Goal: Information Seeking & Learning: Learn about a topic

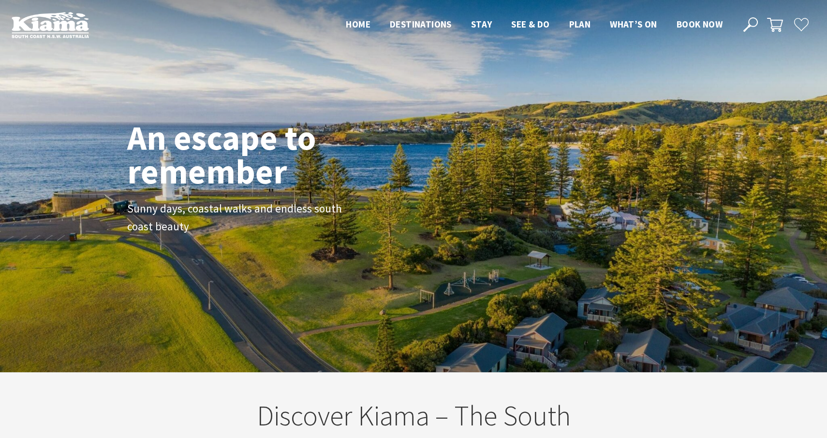
scroll to position [160, 819]
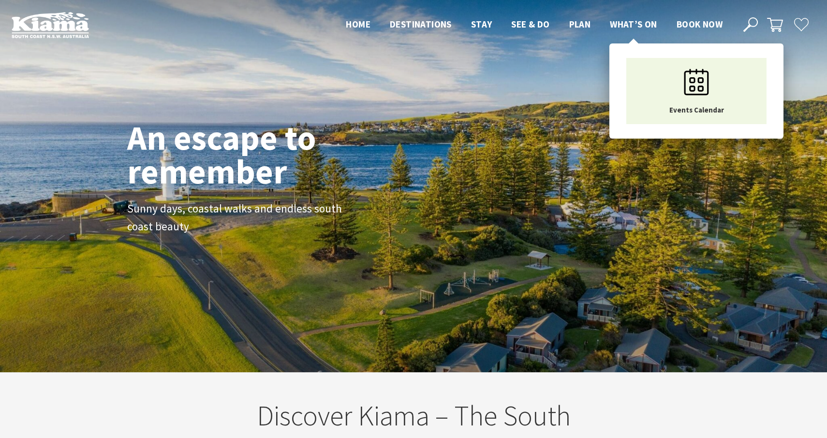
click at [639, 20] on span "What’s On" at bounding box center [633, 24] width 47 height 12
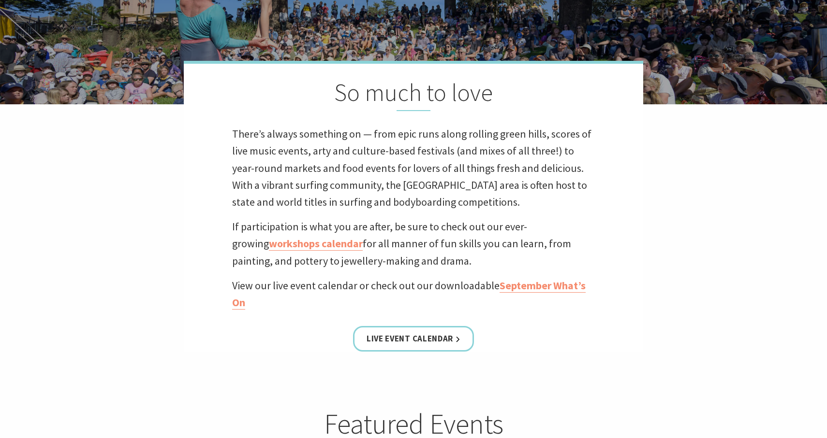
scroll to position [229, 0]
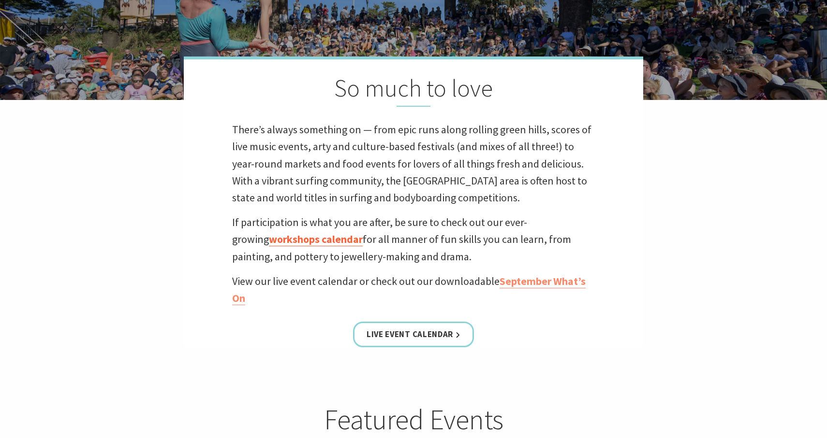
click at [312, 246] on link "workshops calendar" at bounding box center [316, 240] width 94 height 14
click at [564, 281] on link "September What’s On" at bounding box center [408, 290] width 353 height 31
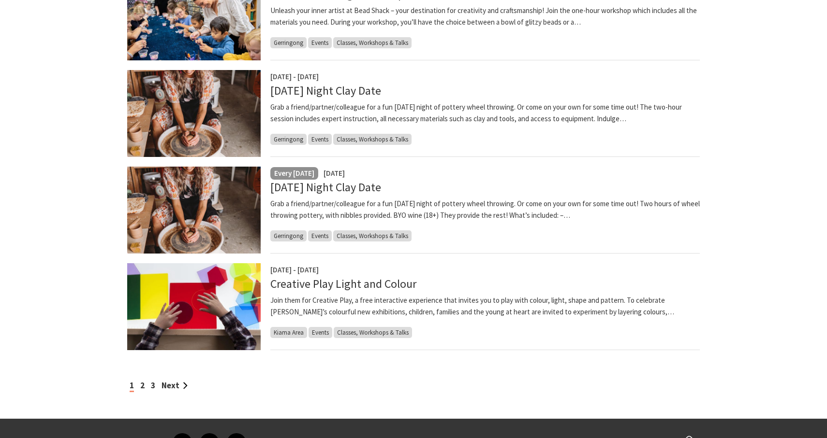
scroll to position [708, 0]
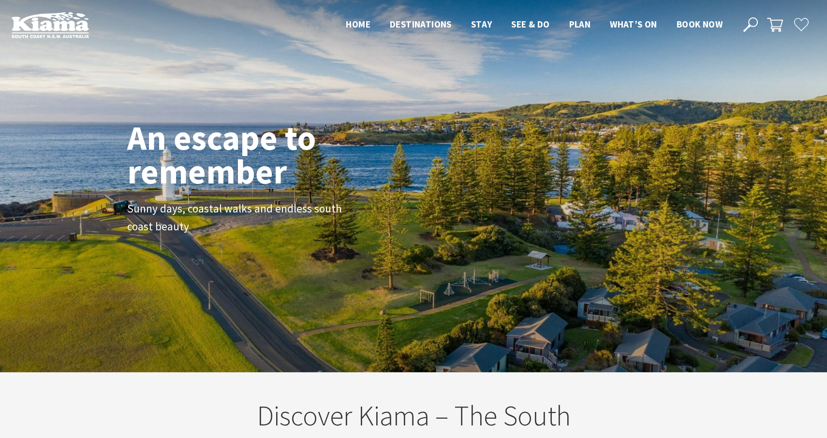
scroll to position [160, 819]
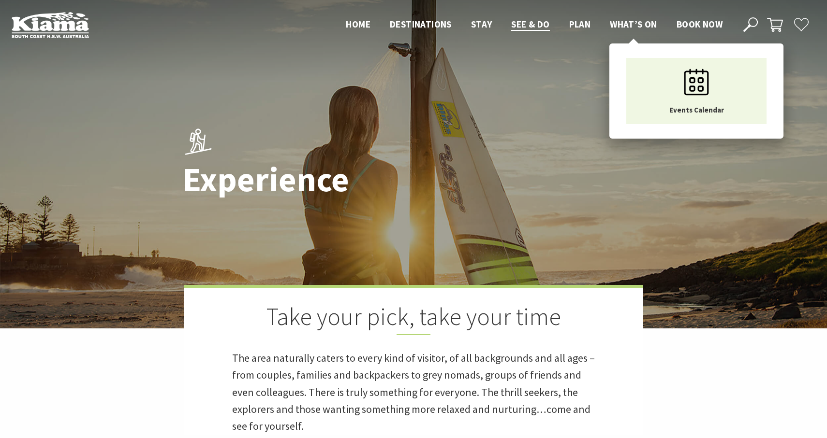
click at [639, 24] on span "What’s On" at bounding box center [633, 24] width 47 height 12
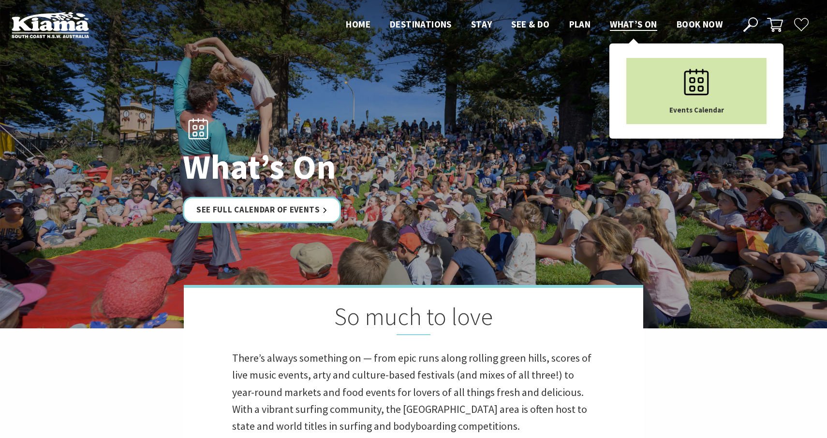
click at [693, 92] on icon "Main Menu" at bounding box center [696, 82] width 48 height 48
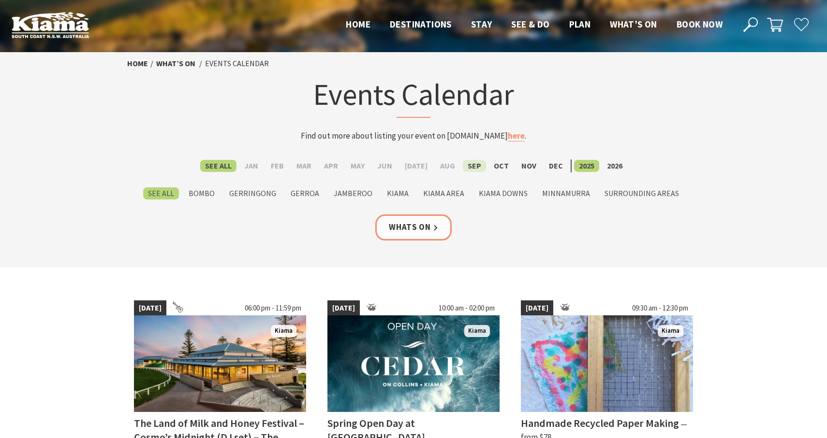
click at [471, 167] on label "Sep" at bounding box center [474, 166] width 23 height 12
click at [0, 0] on input "Sep" at bounding box center [0, 0] width 0 height 0
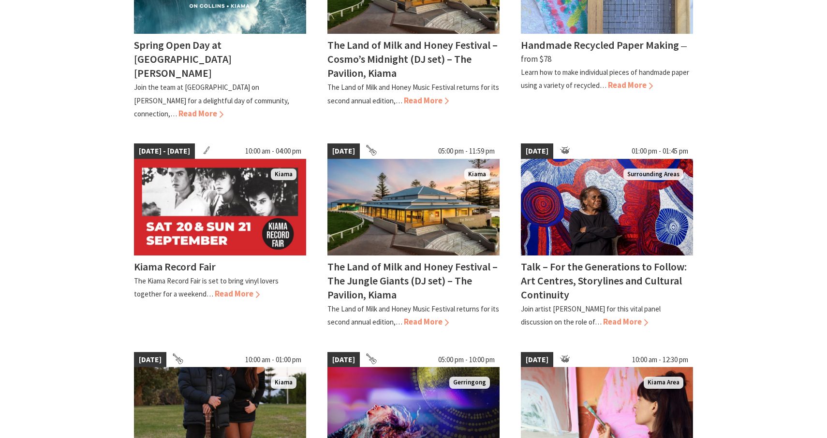
scroll to position [602, 0]
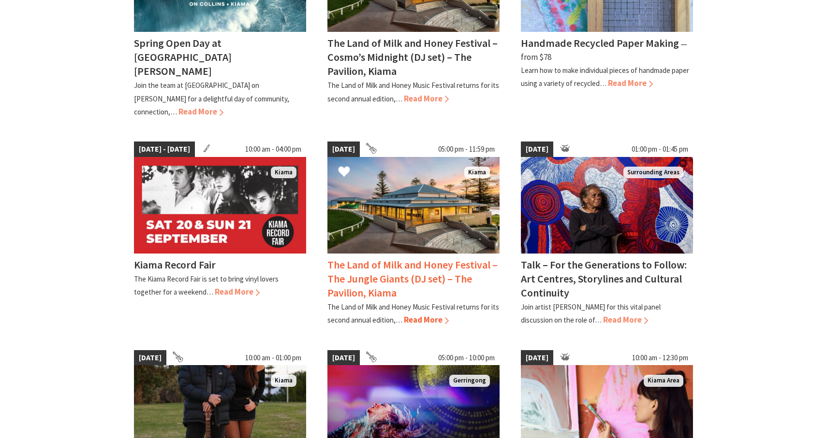
click at [407, 234] on img at bounding box center [413, 205] width 172 height 97
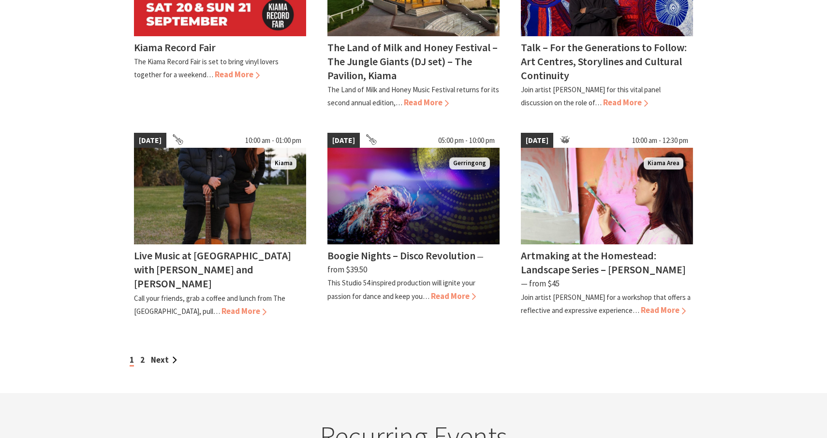
scroll to position [821, 0]
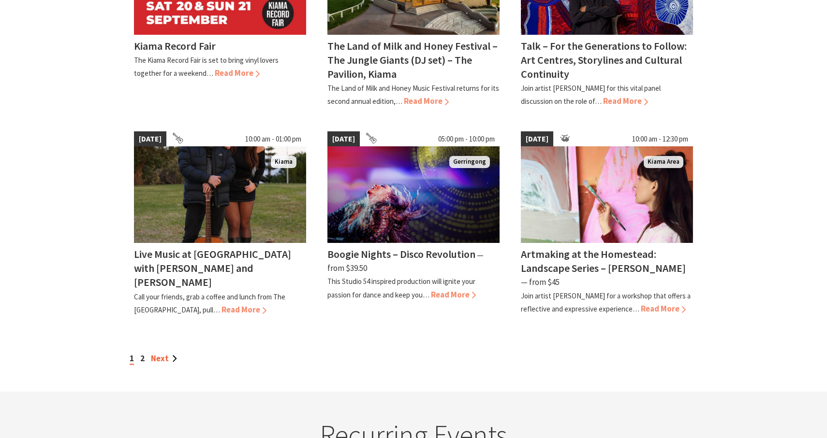
click at [151, 353] on link "Next" at bounding box center [164, 358] width 26 height 11
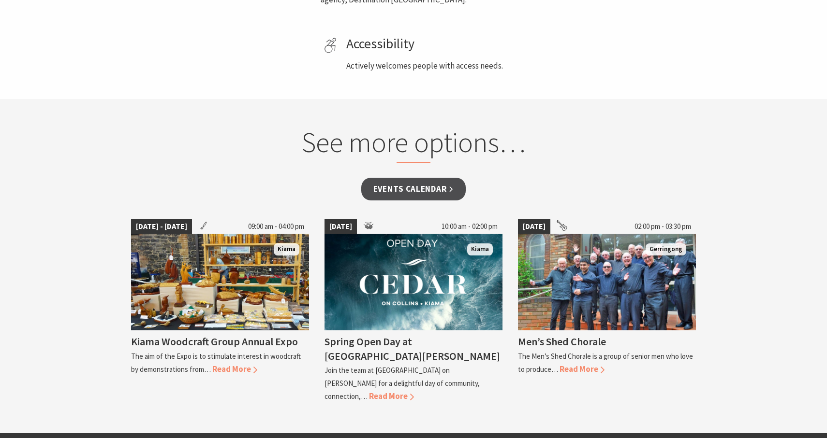
scroll to position [647, 0]
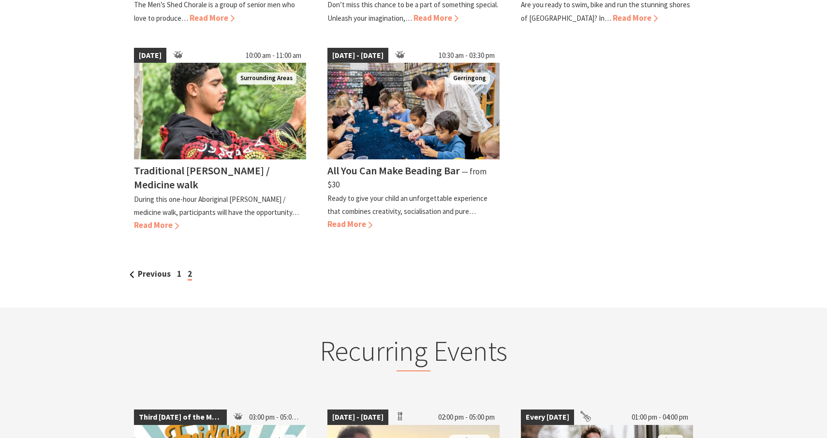
scroll to position [434, 0]
